Goal: Information Seeking & Learning: Learn about a topic

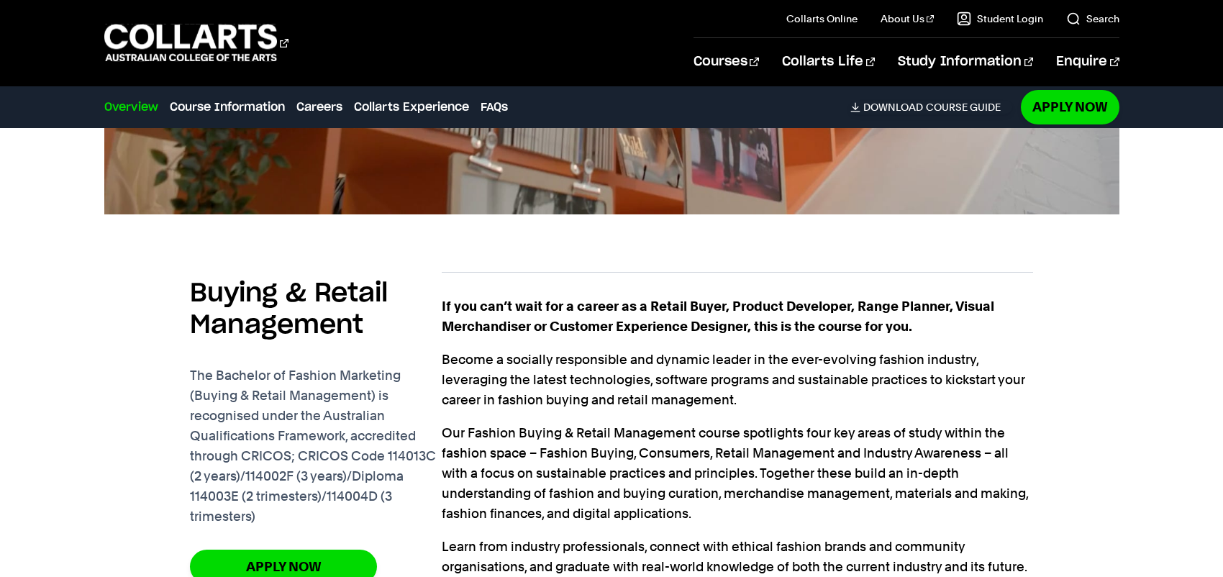
scroll to position [1319, 0]
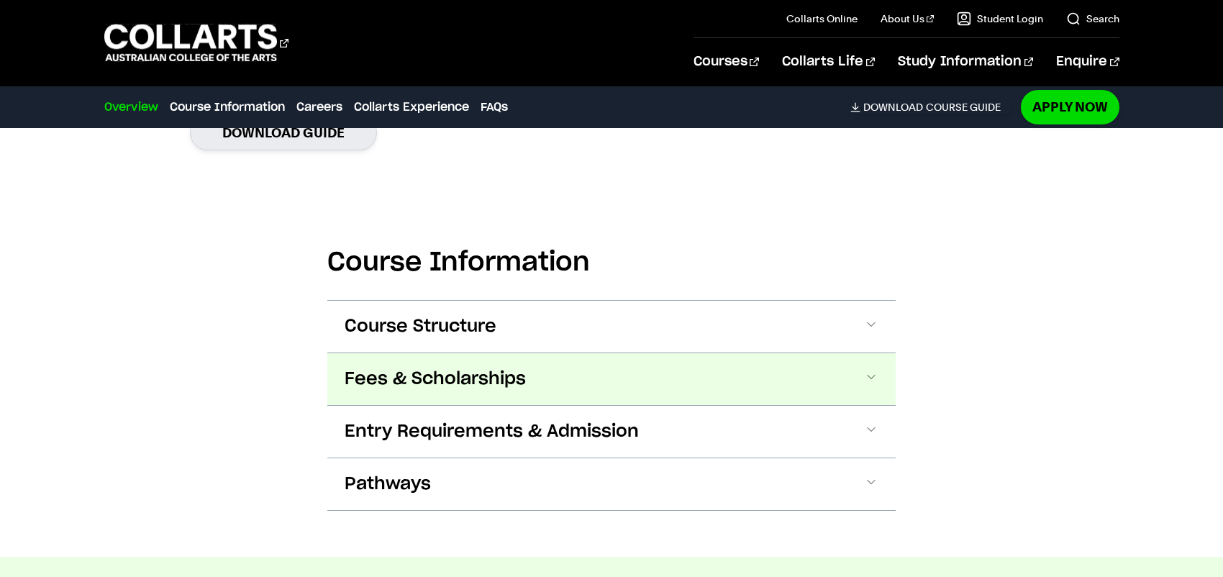
click at [473, 404] on button "Fees & Scholarships" at bounding box center [611, 379] width 568 height 52
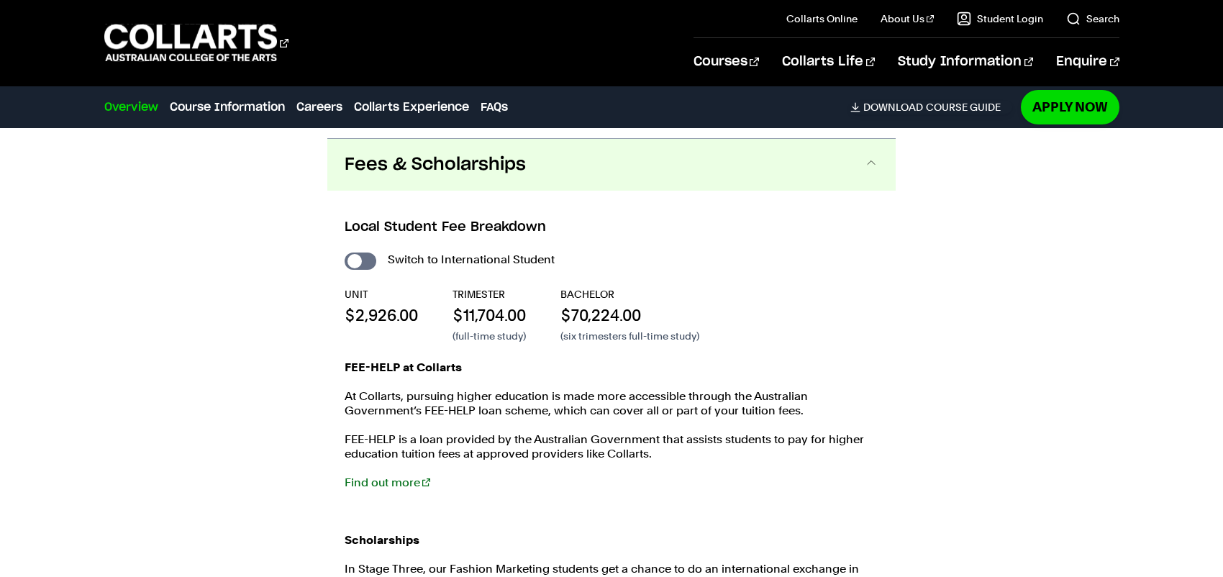
scroll to position [1542, 0]
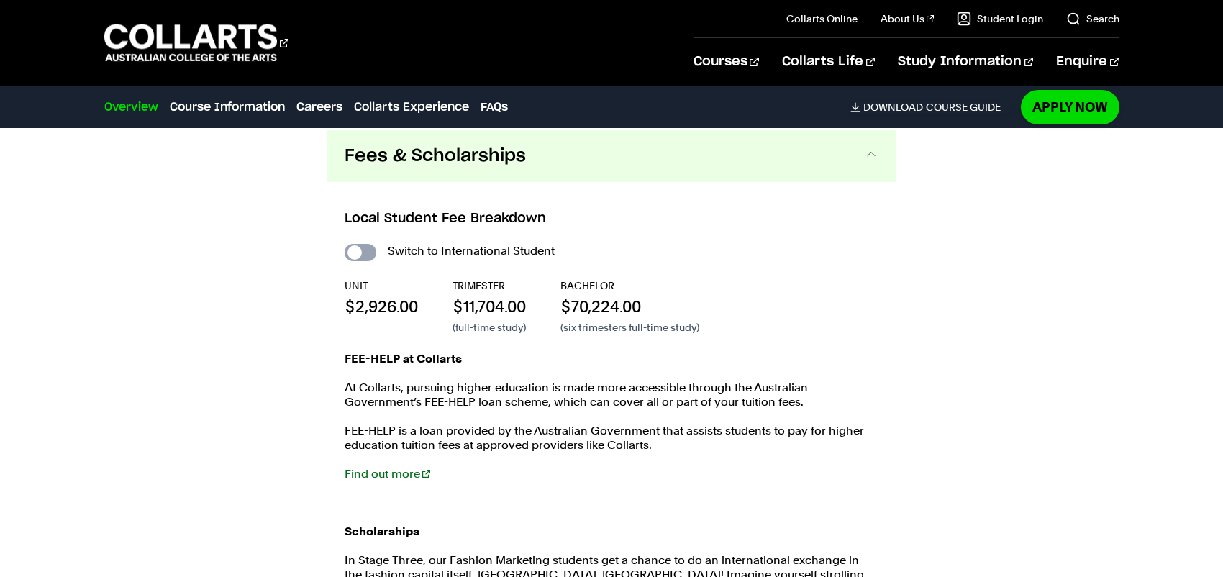
click at [373, 251] on input "International Student" at bounding box center [361, 252] width 32 height 17
checkbox input "true"
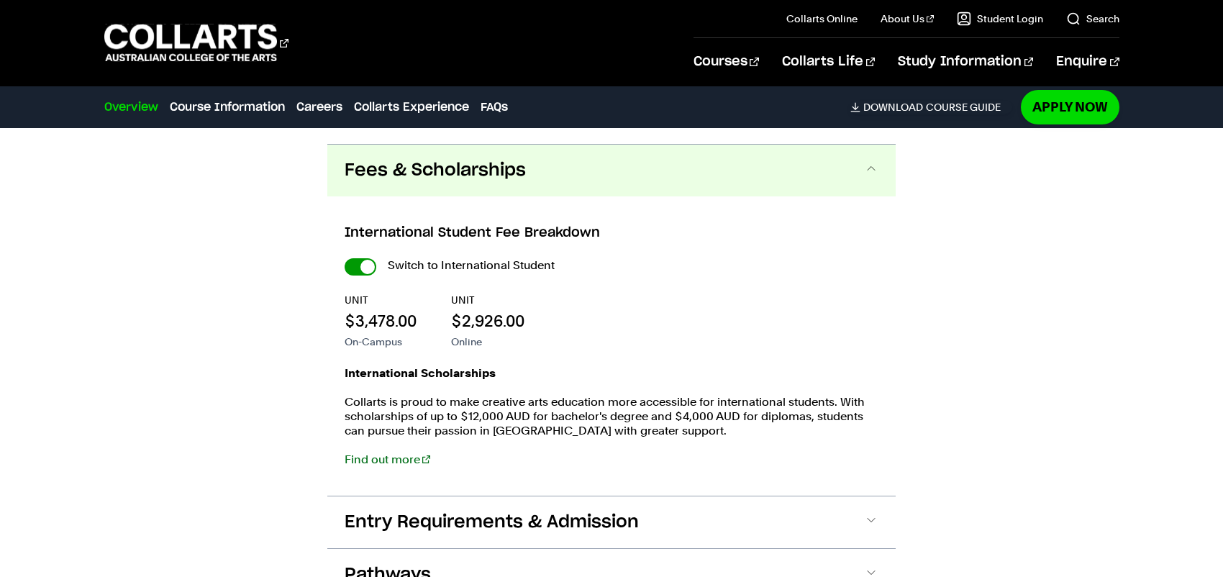
click at [365, 259] on input "International Student" at bounding box center [361, 266] width 32 height 17
checkbox input "false"
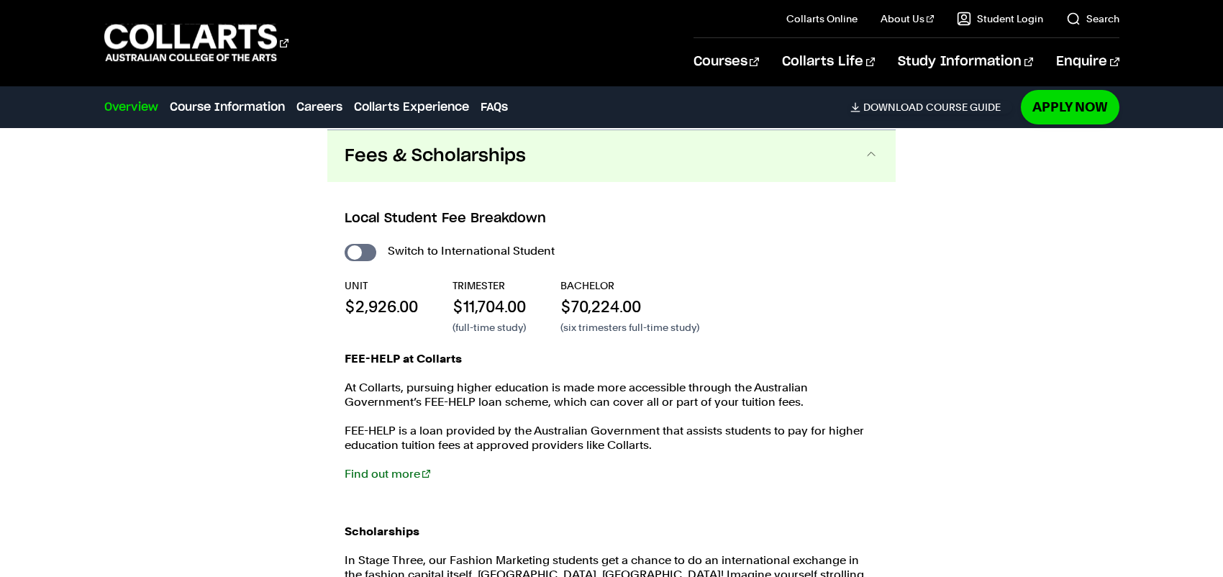
click at [365, 259] on input "International Student" at bounding box center [361, 252] width 32 height 17
checkbox input "true"
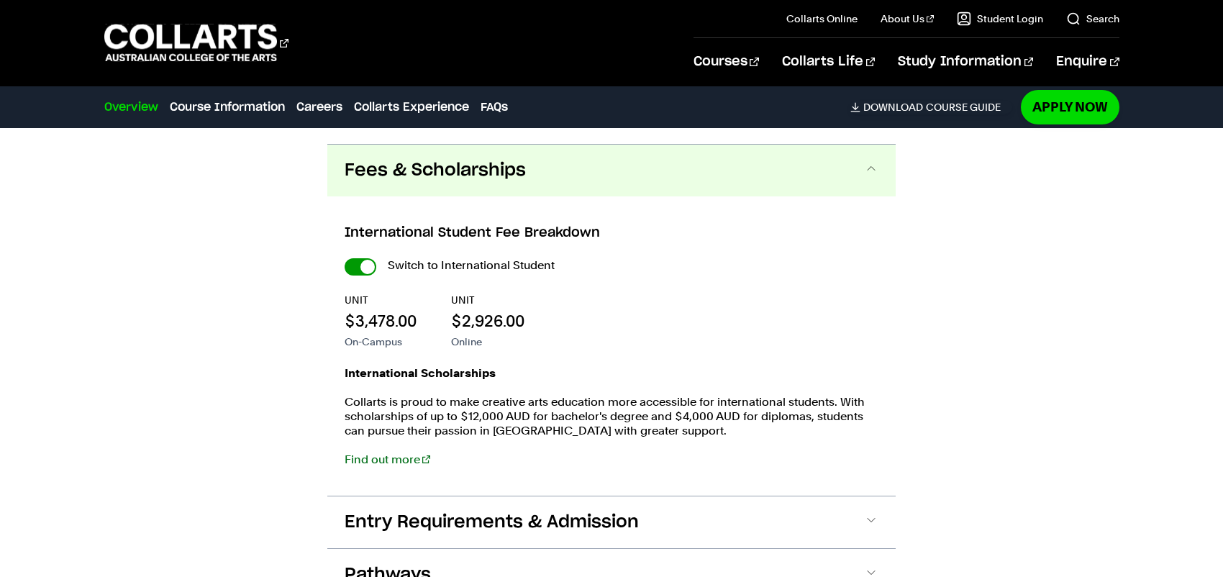
click at [365, 259] on input "International Student" at bounding box center [361, 266] width 32 height 17
checkbox input "false"
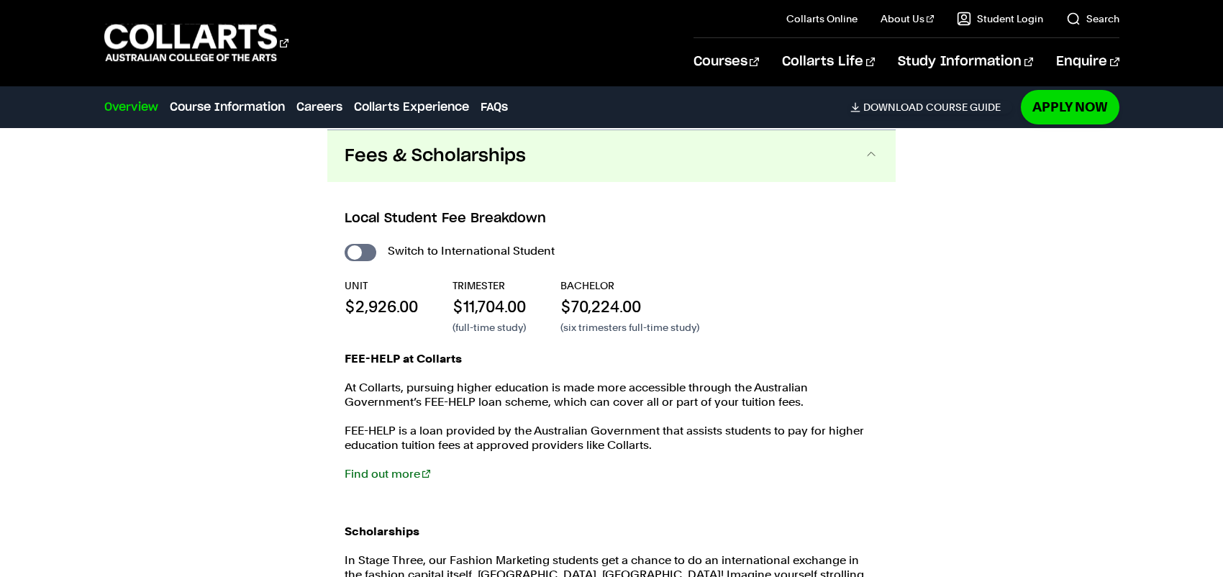
click at [365, 259] on input "International Student" at bounding box center [361, 252] width 32 height 17
checkbox input "true"
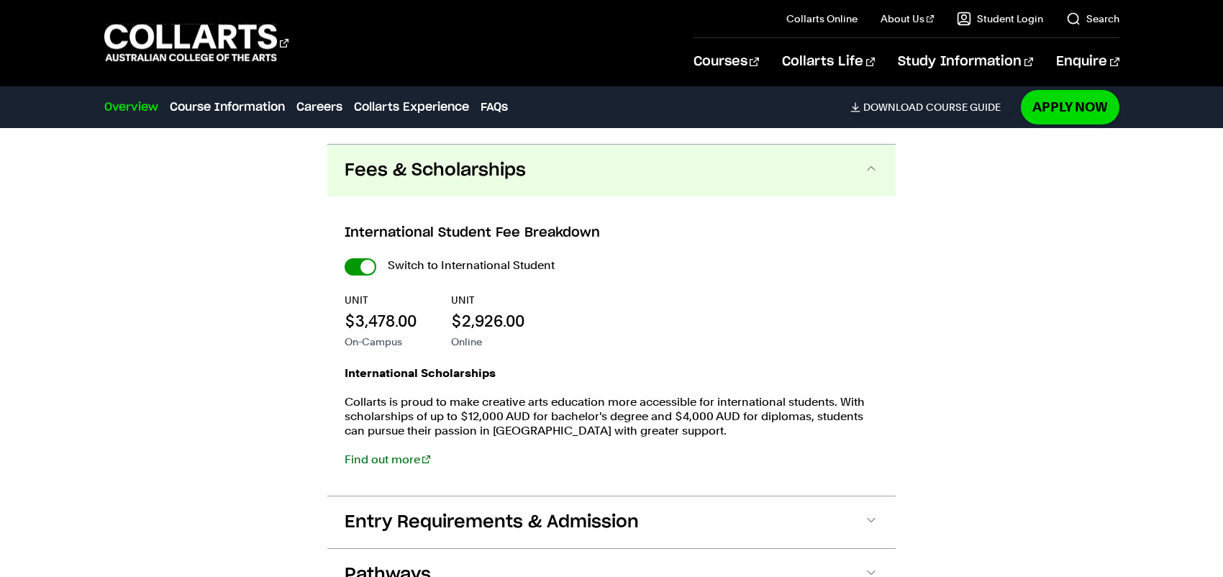
click at [370, 268] on input "International Student" at bounding box center [361, 266] width 32 height 17
checkbox input "false"
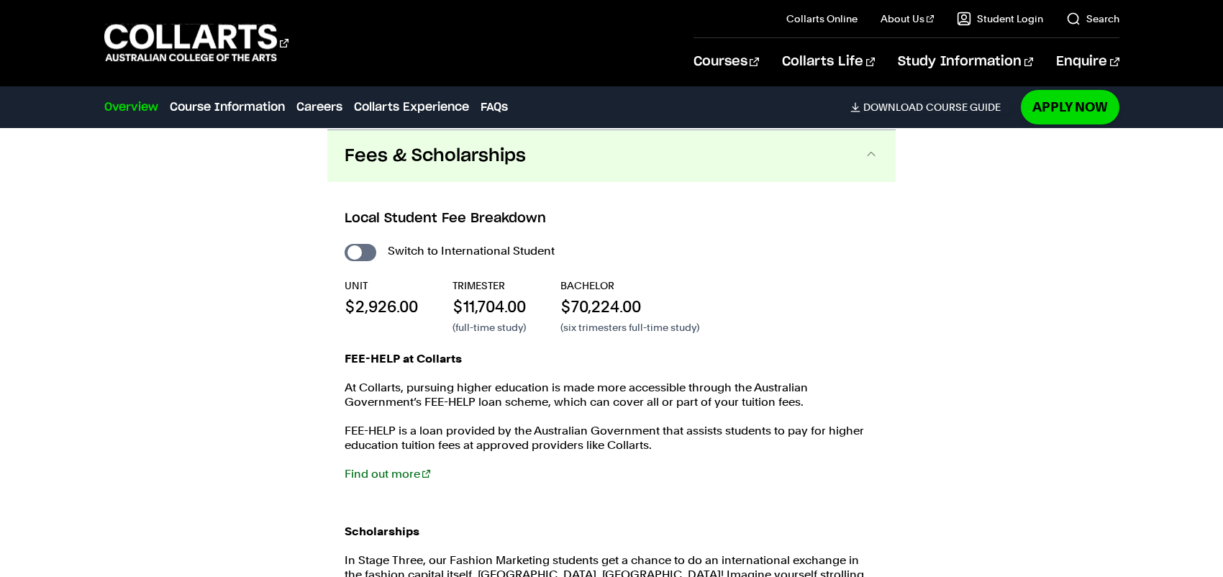
click at [370, 268] on div "Switch to International Student UNIT $2,926.00 TRIMESTER $11,704.00 (full-time …" at bounding box center [612, 512] width 534 height 542
click at [362, 255] on input "International Student" at bounding box center [361, 252] width 32 height 17
checkbox input "true"
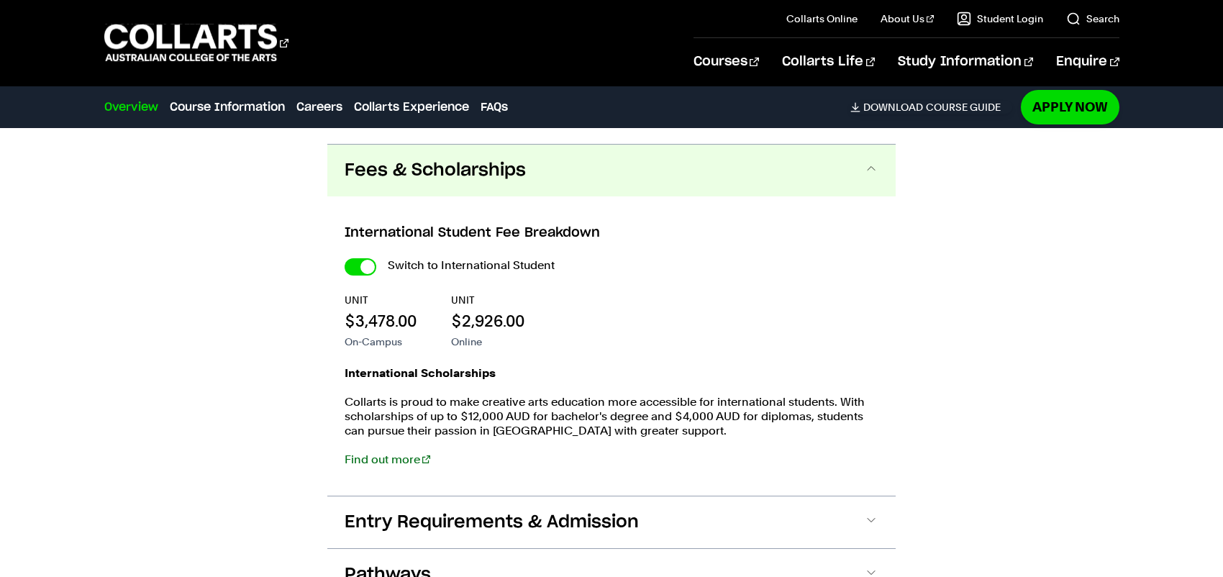
scroll to position [1781, 0]
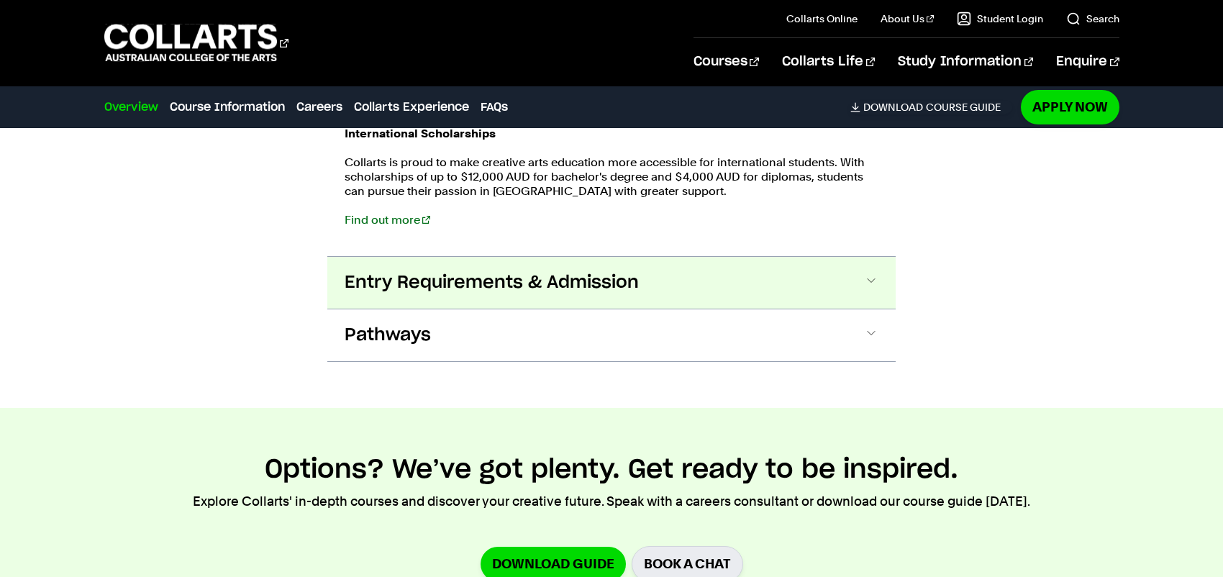
click at [455, 278] on span "Entry Requirements & Admission" at bounding box center [492, 282] width 294 height 23
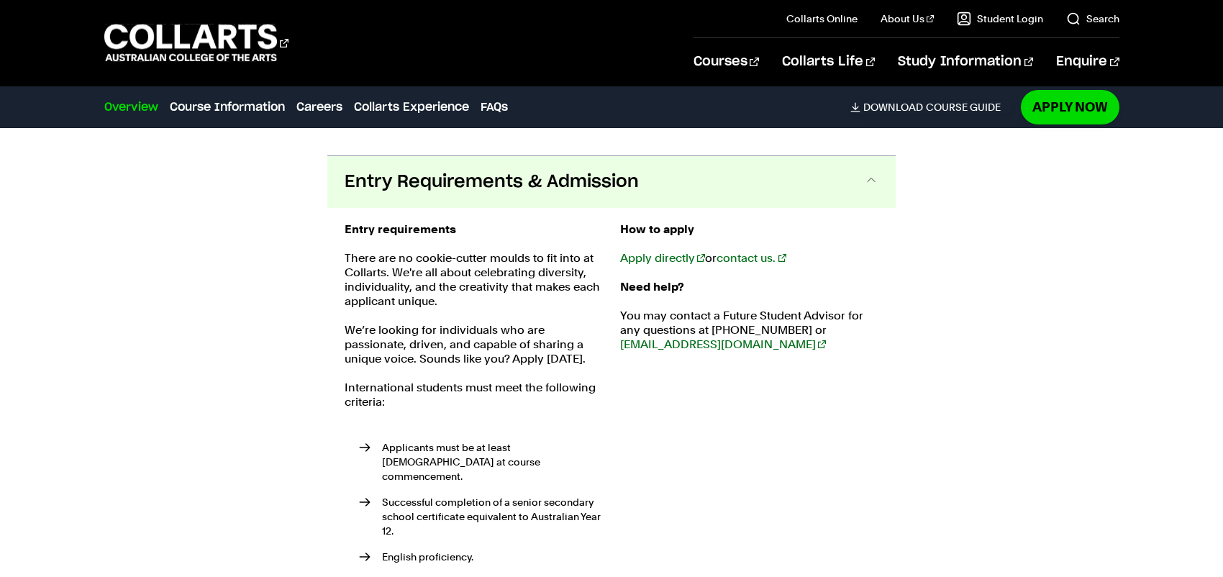
scroll to position [2027, 0]
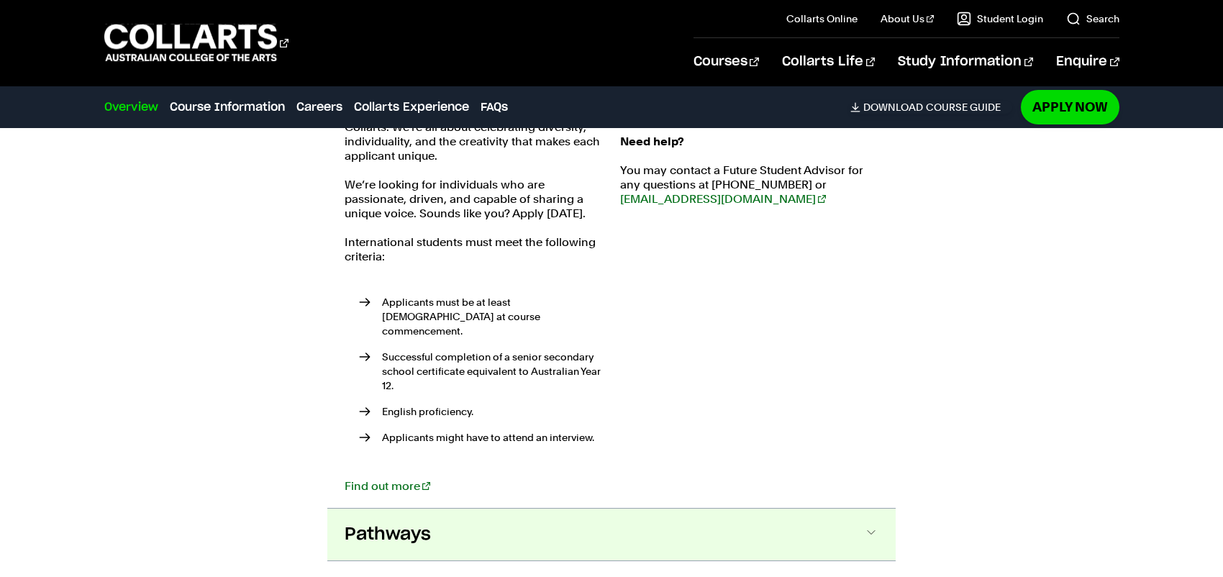
click at [479, 509] on button "Pathways" at bounding box center [611, 535] width 568 height 52
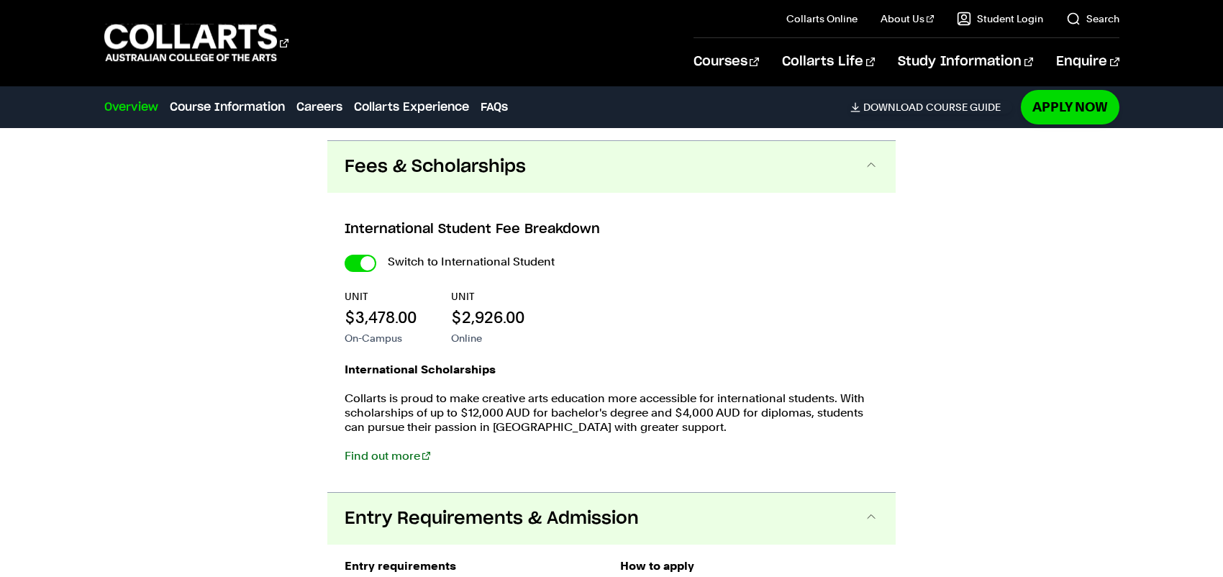
scroll to position [1432, 0]
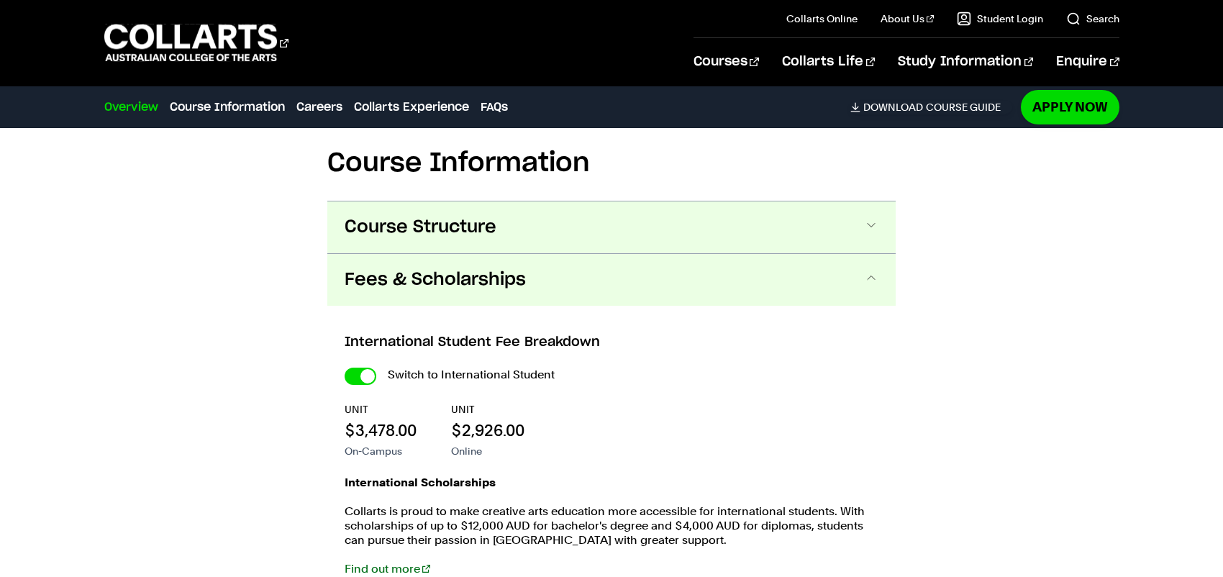
click at [558, 251] on button "Course Structure" at bounding box center [611, 227] width 568 height 52
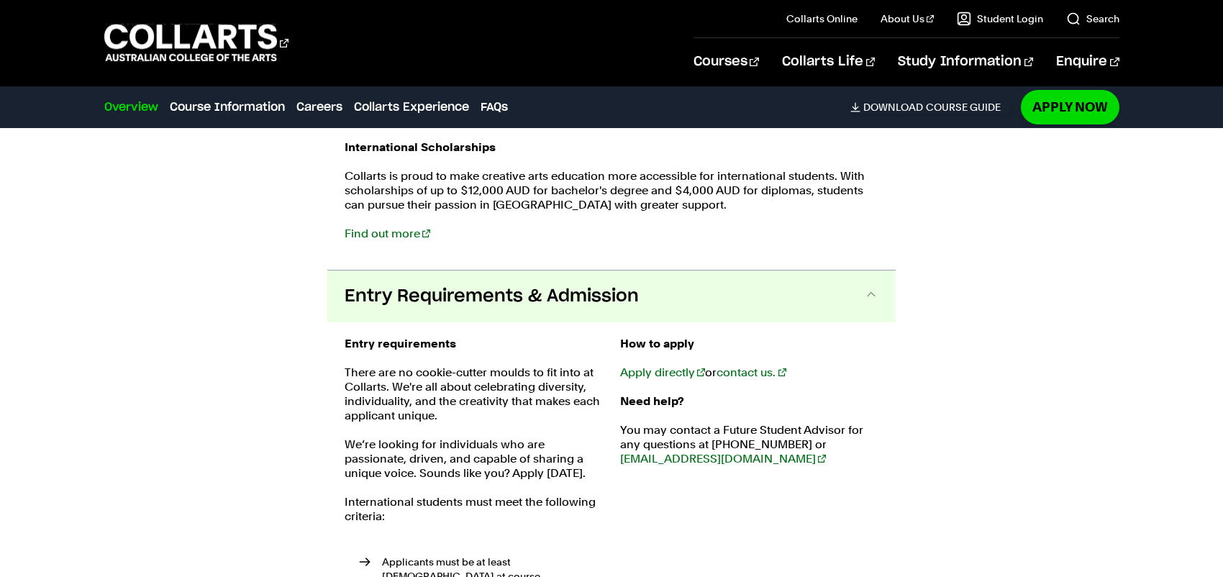
scroll to position [2343, 0]
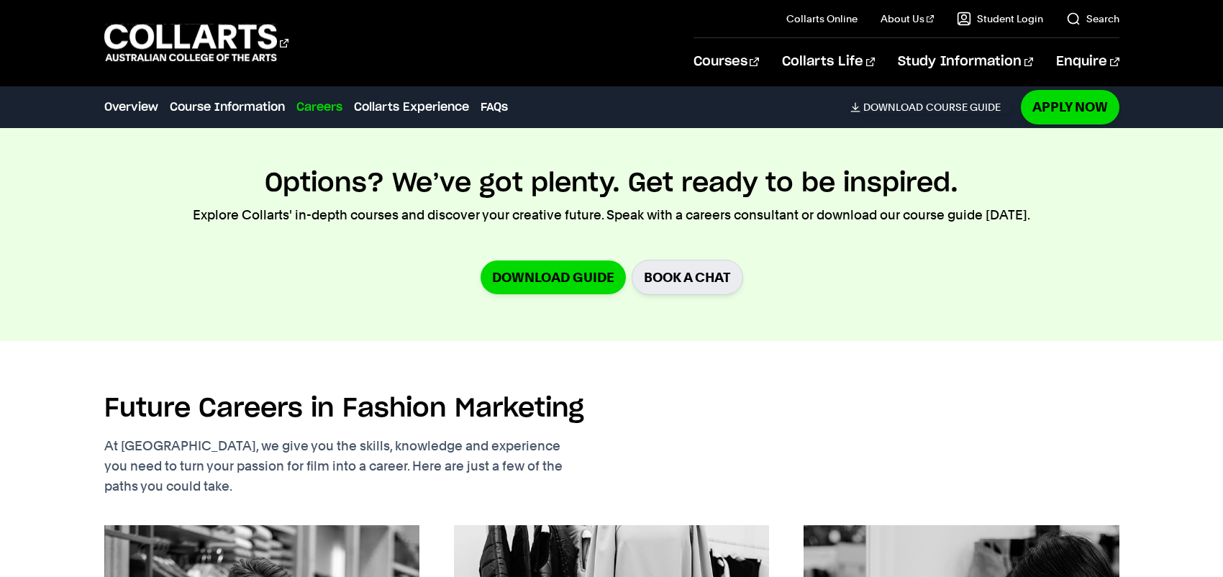
scroll to position [3819, 0]
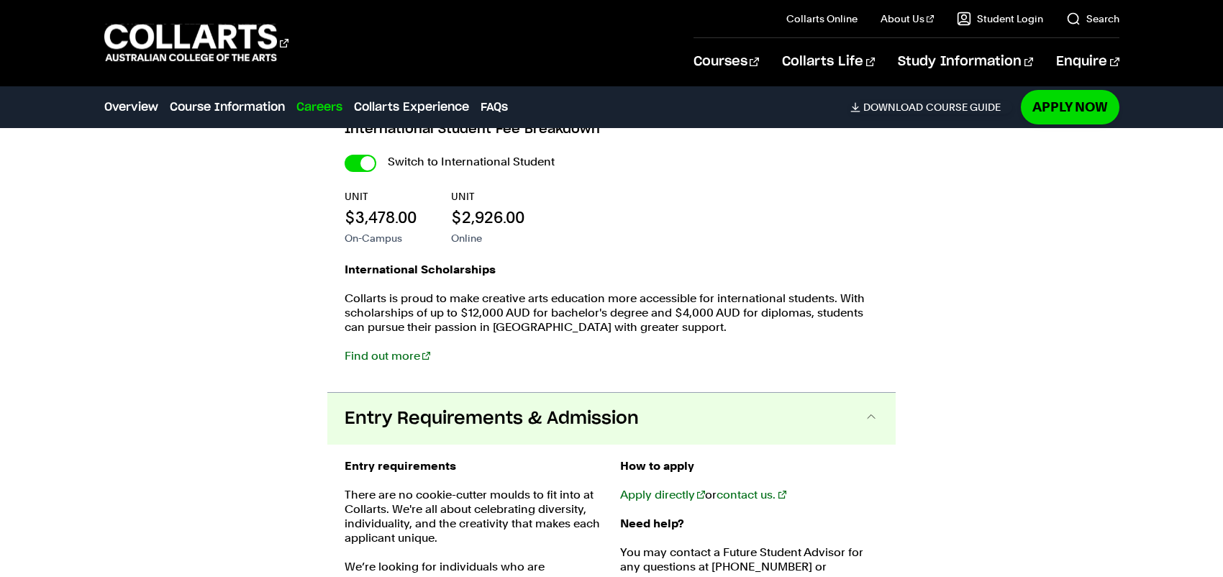
scroll to position [2381, 0]
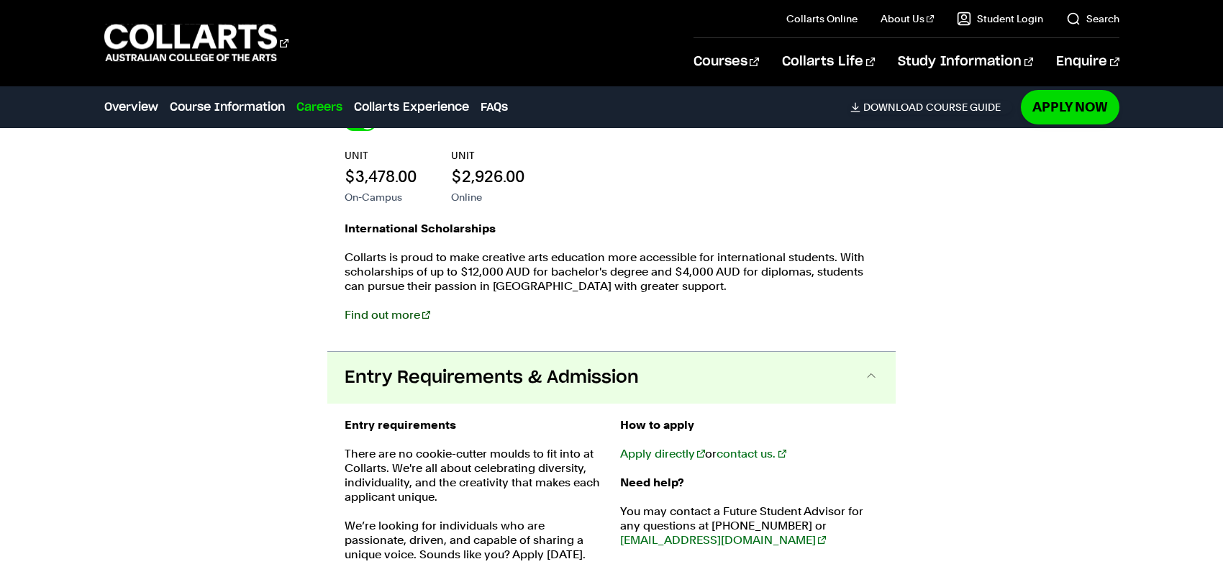
click at [400, 312] on link "Find out more" at bounding box center [388, 315] width 86 height 14
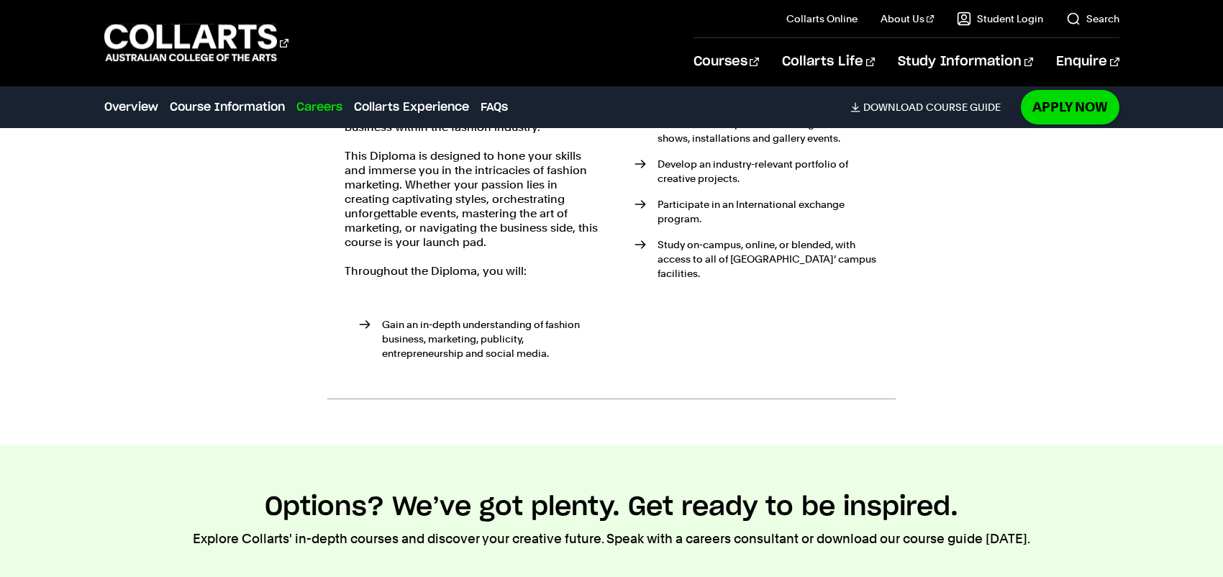
scroll to position [3460, 0]
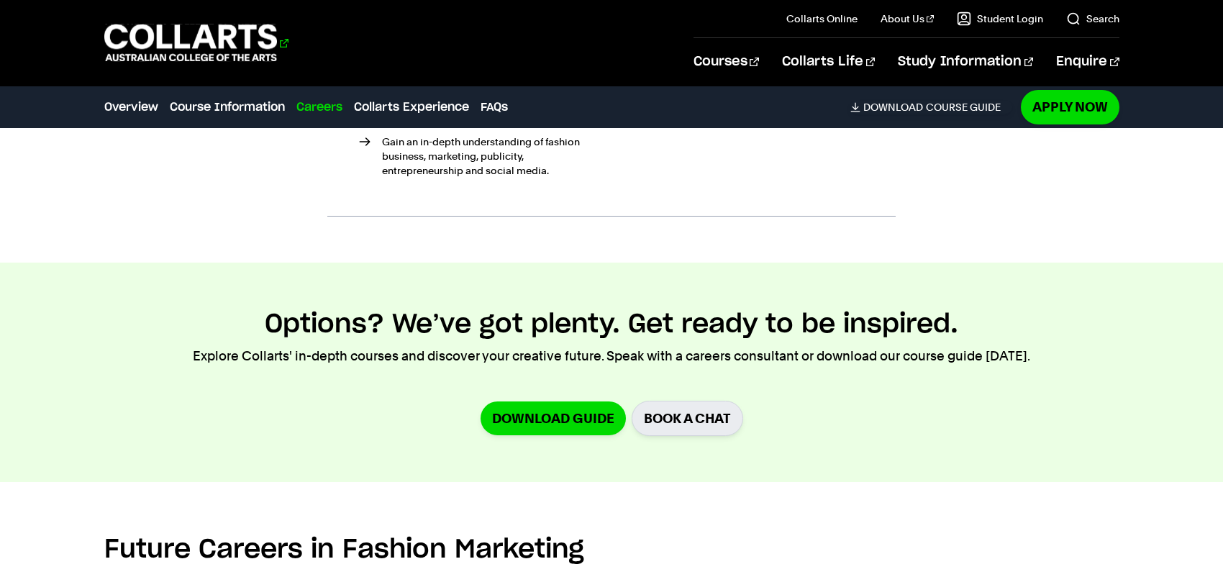
click at [186, 35] on 1 "Go to homepage" at bounding box center [190, 42] width 173 height 37
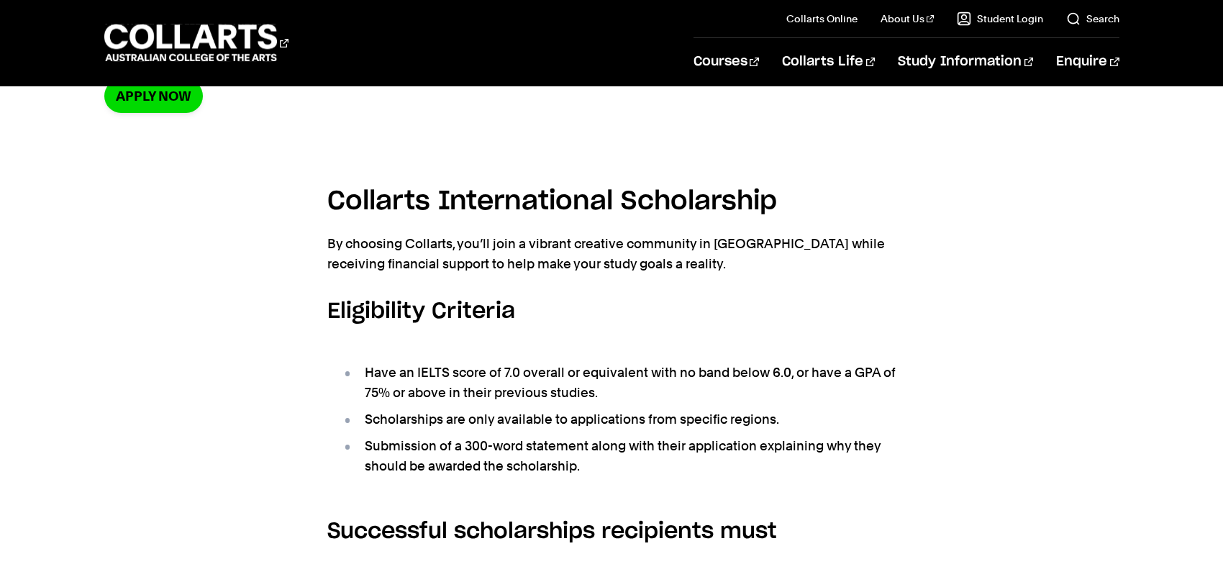
scroll to position [360, 0]
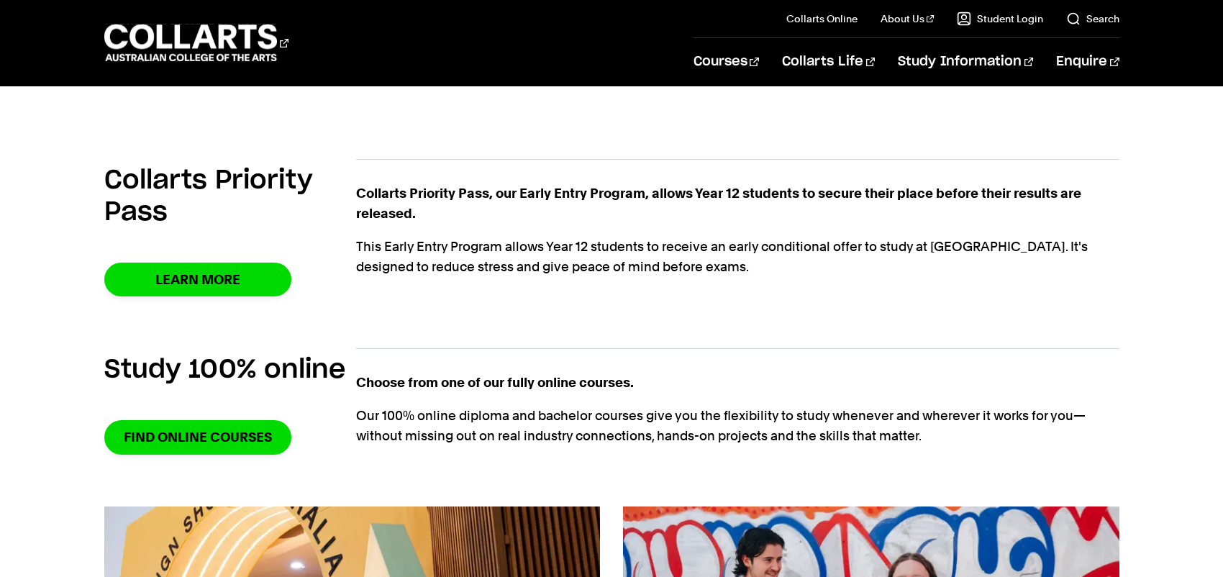
scroll to position [657, 0]
